Goal: Task Accomplishment & Management: Manage account settings

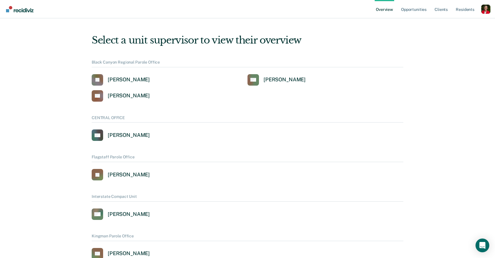
click at [486, 8] on div "Profile dropdown button" at bounding box center [485, 9] width 9 height 9
click at [449, 24] on link "Profile" at bounding box center [462, 26] width 37 height 5
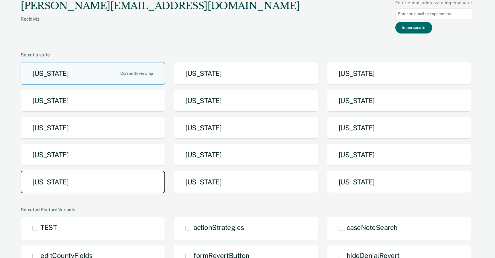
click at [106, 188] on button "[US_STATE]" at bounding box center [93, 182] width 144 height 23
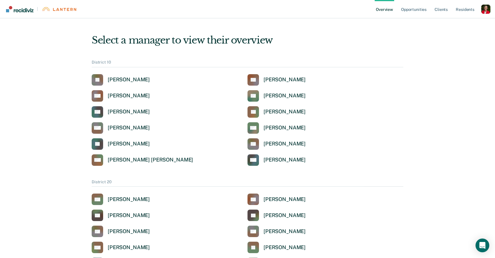
click at [486, 10] on div "Profile dropdown button" at bounding box center [485, 9] width 9 height 9
click at [447, 24] on link "Profile" at bounding box center [462, 26] width 37 height 5
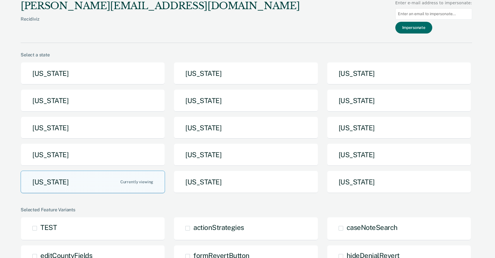
click at [427, 11] on input "Main chart and filter content" at bounding box center [433, 13] width 77 height 11
type input "brian.rives@tn.gov"
click at [413, 23] on button "Impersonate" at bounding box center [413, 28] width 37 height 12
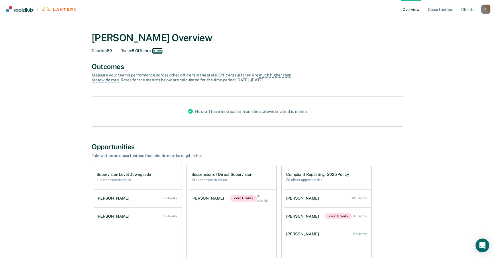
click at [159, 51] on button "View" at bounding box center [157, 50] width 9 height 5
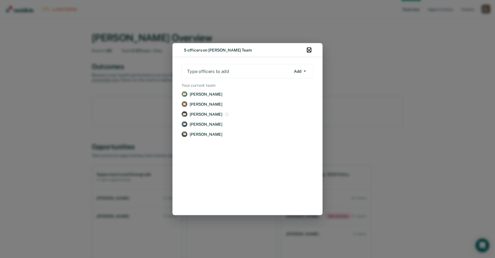
click at [308, 50] on icon "button" at bounding box center [309, 50] width 4 height 4
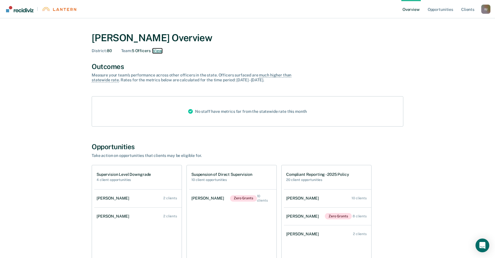
click at [158, 50] on button "View" at bounding box center [157, 50] width 9 height 5
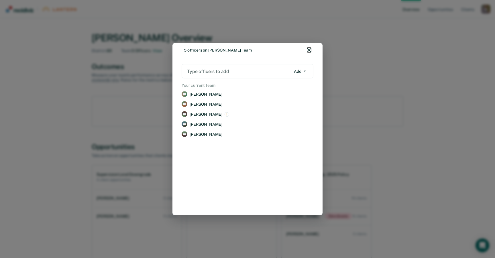
click at [309, 51] on icon "button" at bounding box center [309, 50] width 4 height 4
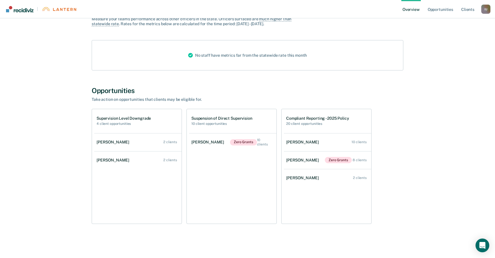
scroll to position [49, 0]
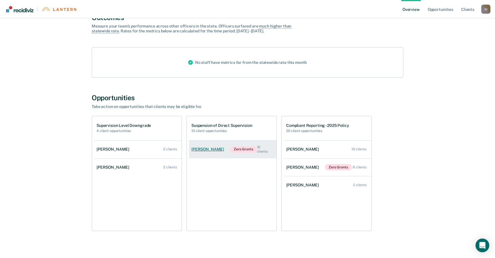
click at [208, 144] on link "Angel Niamtu Zero Grants 10 clients" at bounding box center [232, 149] width 87 height 20
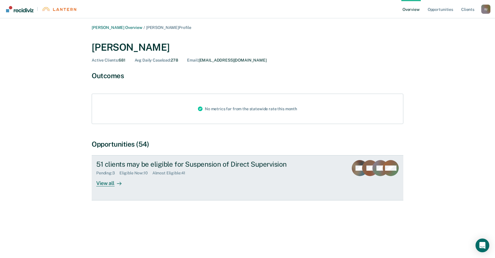
click at [104, 184] on div "View all" at bounding box center [112, 180] width 32 height 11
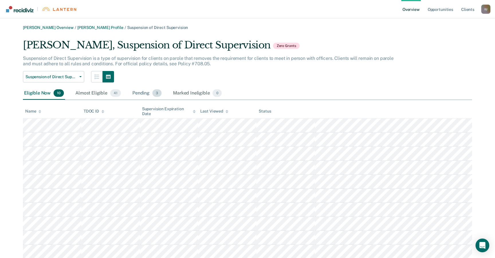
click at [137, 94] on div "Pending 3" at bounding box center [146, 93] width 31 height 13
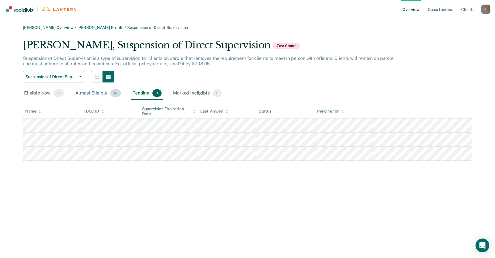
click at [96, 93] on div "Almost Eligible 41" at bounding box center [98, 93] width 48 height 13
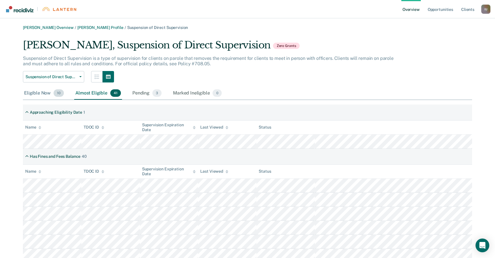
click at [42, 93] on div "Eligible Now 10" at bounding box center [44, 93] width 42 height 13
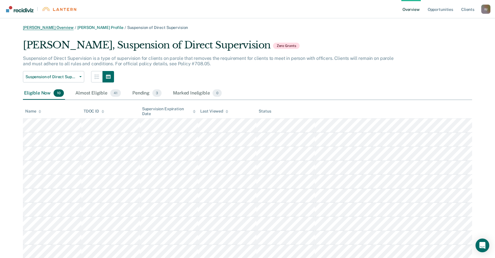
click at [44, 29] on link "[PERSON_NAME] Overview" at bounding box center [48, 27] width 51 height 5
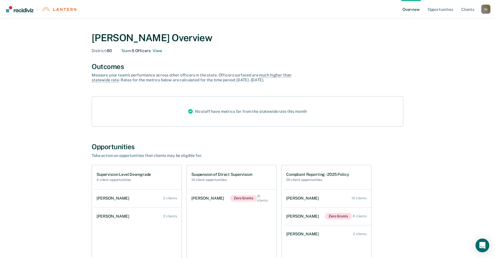
click at [486, 10] on div "I U" at bounding box center [485, 9] width 9 height 9
click at [454, 25] on link "Profile" at bounding box center [462, 26] width 37 height 5
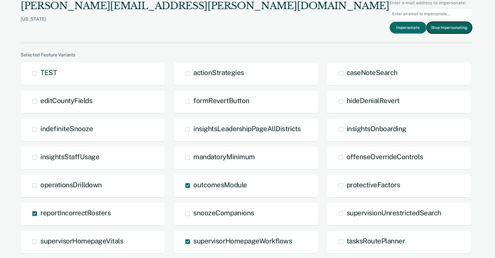
click at [445, 30] on button "Stop Impersonating" at bounding box center [449, 28] width 46 height 12
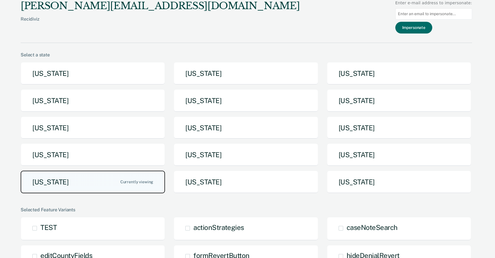
click at [105, 181] on button "[US_STATE]" at bounding box center [93, 182] width 144 height 23
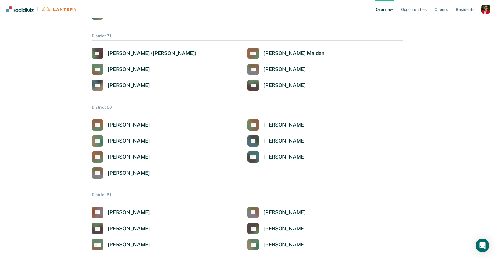
scroll to position [1223, 0]
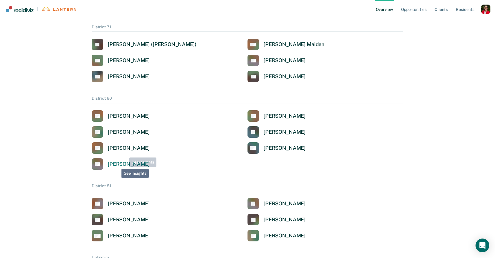
click at [117, 165] on div "[PERSON_NAME]" at bounding box center [129, 164] width 42 height 7
